Goal: Task Accomplishment & Management: Manage account settings

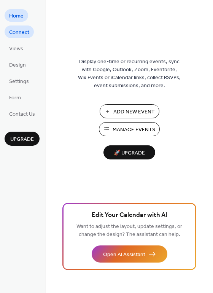
click at [18, 31] on span "Connect" at bounding box center [19, 33] width 20 height 8
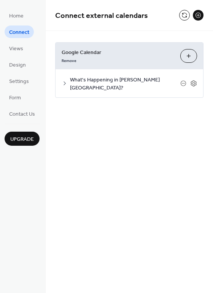
click at [103, 79] on span "What's Happening in [PERSON_NAME][GEOGRAPHIC_DATA]?" at bounding box center [125, 84] width 110 height 16
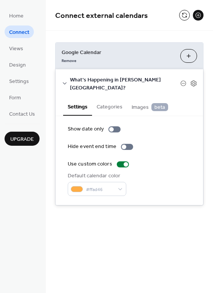
click at [192, 54] on button "Choose Calendars" at bounding box center [189, 56] width 17 height 14
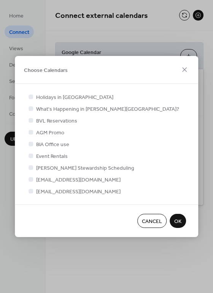
click at [180, 218] on span "OK" at bounding box center [177, 222] width 7 height 8
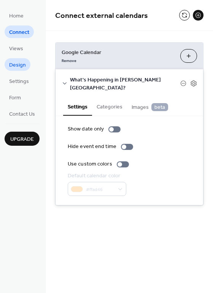
click at [19, 64] on span "Design" at bounding box center [17, 65] width 17 height 8
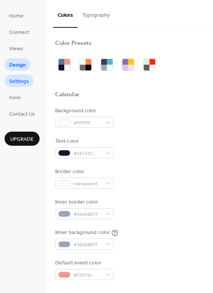
click at [16, 82] on span "Settings" at bounding box center [19, 82] width 20 height 8
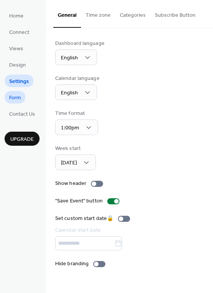
click at [15, 97] on span "Form" at bounding box center [15, 98] width 12 height 8
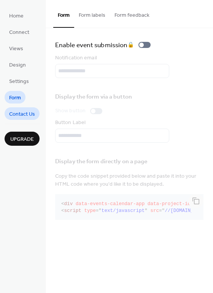
click at [25, 115] on span "Contact Us" at bounding box center [22, 114] width 26 height 8
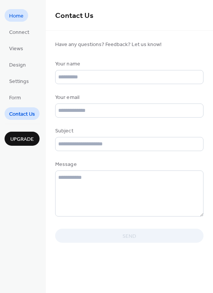
click at [17, 16] on span "Home" at bounding box center [16, 16] width 14 height 8
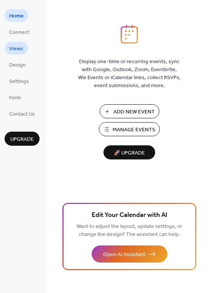
click at [17, 51] on span "Views" at bounding box center [16, 49] width 14 height 8
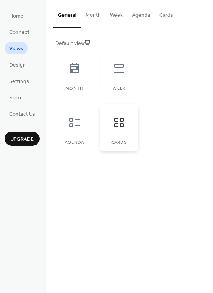
click at [121, 125] on icon at bounding box center [119, 123] width 12 height 12
click at [118, 125] on icon at bounding box center [119, 123] width 12 height 12
click at [116, 125] on icon at bounding box center [119, 123] width 12 height 12
click at [18, 16] on span "Home" at bounding box center [16, 16] width 14 height 8
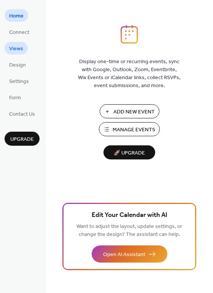
click at [19, 47] on span "Views" at bounding box center [16, 49] width 14 height 8
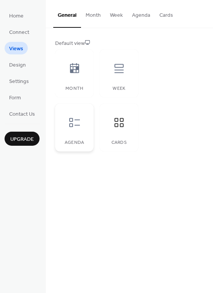
click at [73, 125] on icon at bounding box center [74, 122] width 11 height 9
click at [76, 66] on icon at bounding box center [74, 68] width 9 height 10
click at [121, 73] on icon at bounding box center [119, 68] width 12 height 12
click at [123, 127] on icon at bounding box center [119, 123] width 12 height 12
click at [73, 132] on div at bounding box center [74, 122] width 23 height 23
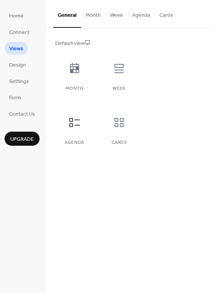
click at [140, 15] on button "Agenda" at bounding box center [141, 13] width 27 height 27
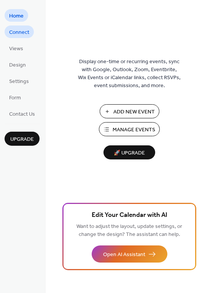
click at [19, 35] on span "Connect" at bounding box center [19, 33] width 20 height 8
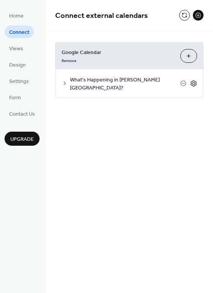
click at [196, 80] on icon at bounding box center [193, 83] width 7 height 7
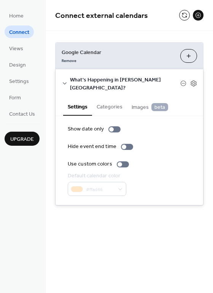
click at [105, 100] on button "Categories" at bounding box center [109, 106] width 35 height 18
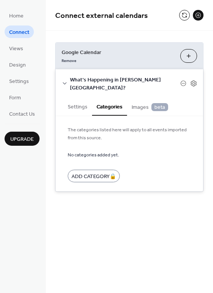
click at [140, 103] on span "Images beta" at bounding box center [150, 107] width 37 height 8
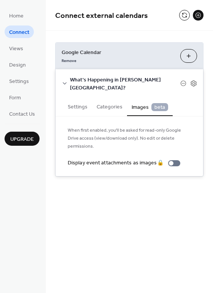
click at [78, 98] on button "Settings" at bounding box center [77, 106] width 29 height 18
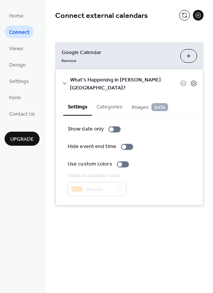
click at [64, 80] on icon at bounding box center [65, 83] width 6 height 6
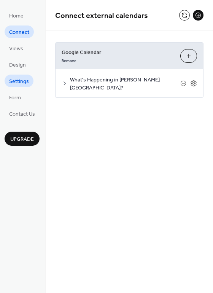
click at [24, 80] on span "Settings" at bounding box center [19, 82] width 20 height 8
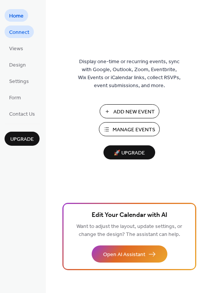
click at [16, 32] on span "Connect" at bounding box center [19, 33] width 20 height 8
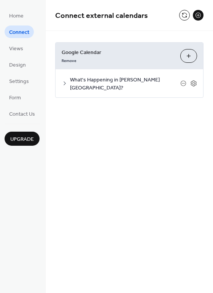
click at [110, 80] on span "What's Happening in [PERSON_NAME][GEOGRAPHIC_DATA]?" at bounding box center [125, 84] width 110 height 16
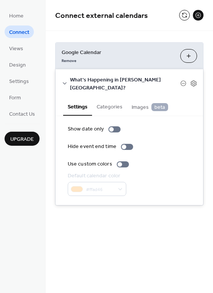
click at [144, 56] on span "Google Calendar" at bounding box center [118, 53] width 113 height 8
click at [189, 56] on button "Choose Calendars" at bounding box center [189, 56] width 17 height 14
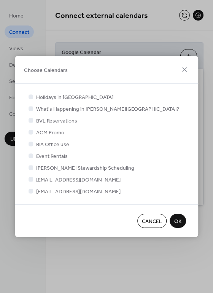
click at [177, 219] on span "OK" at bounding box center [177, 222] width 7 height 8
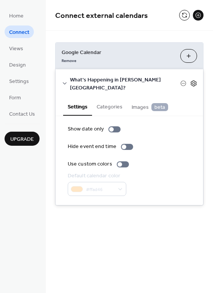
click at [193, 80] on icon at bounding box center [193, 83] width 7 height 7
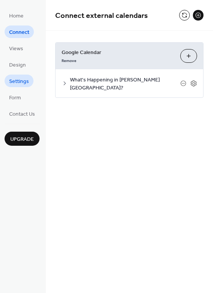
click at [15, 85] on span "Settings" at bounding box center [19, 82] width 20 height 8
